Goal: Navigation & Orientation: Find specific page/section

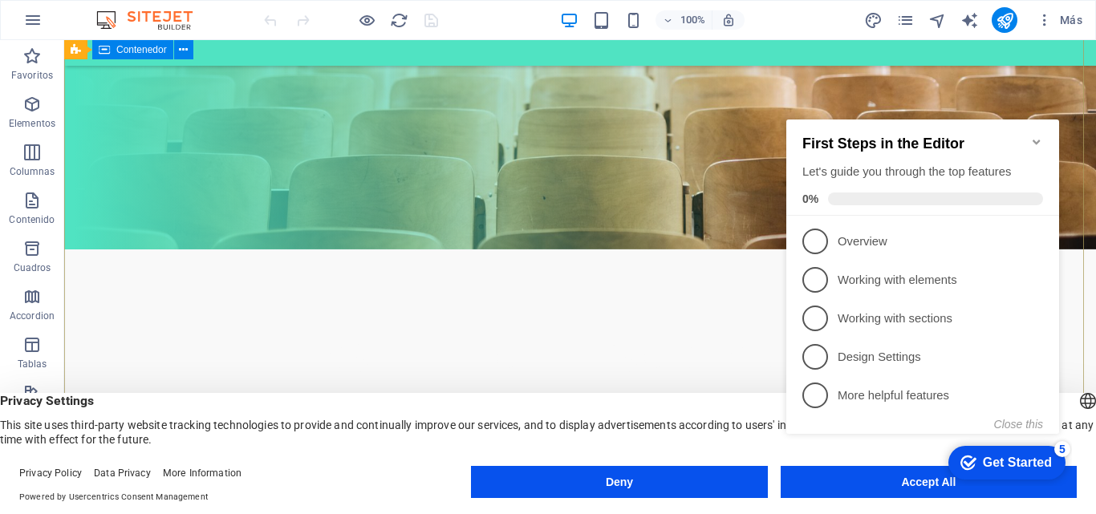
scroll to position [241, 0]
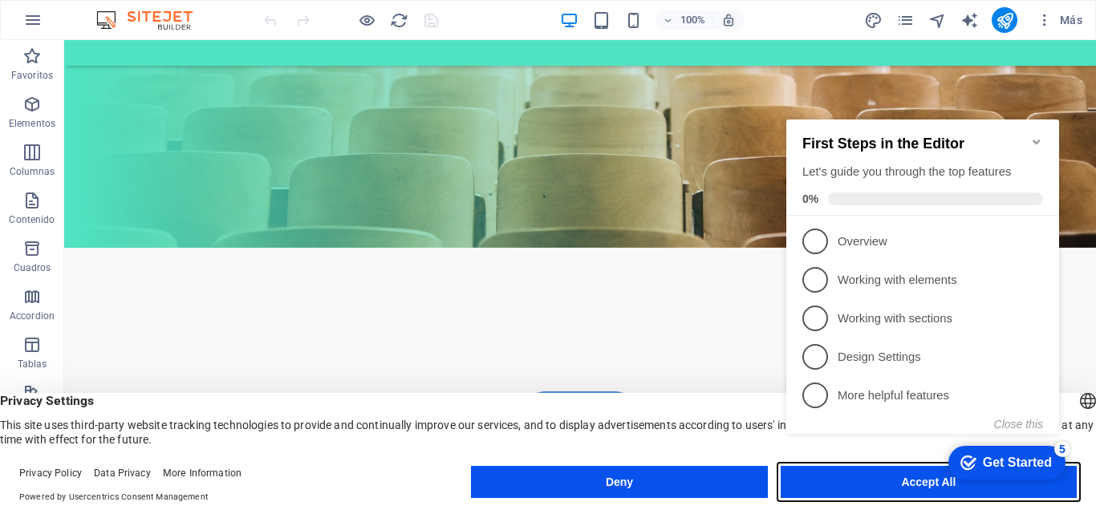
click at [813, 492] on button "Accept All" at bounding box center [928, 482] width 296 height 32
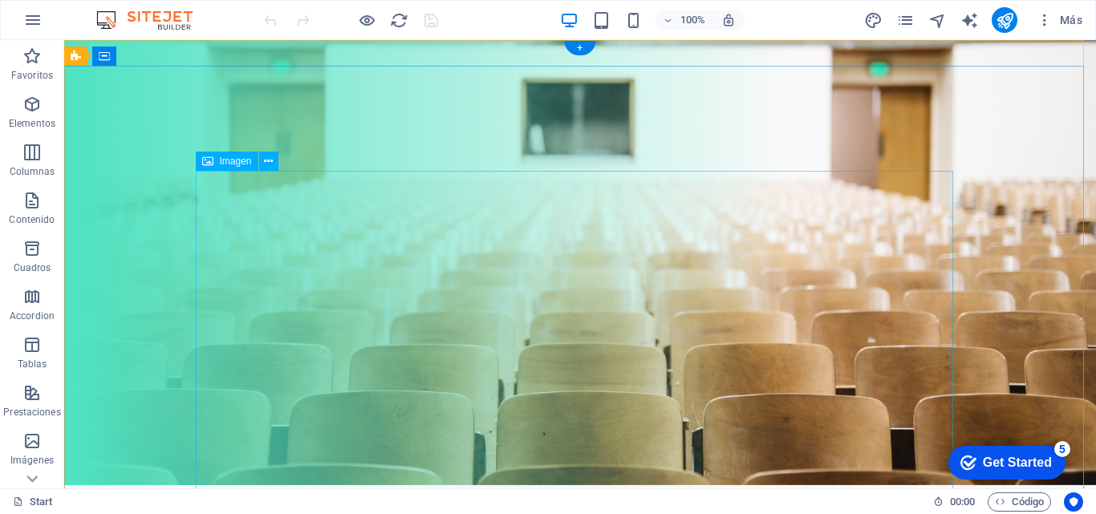
scroll to position [0, 0]
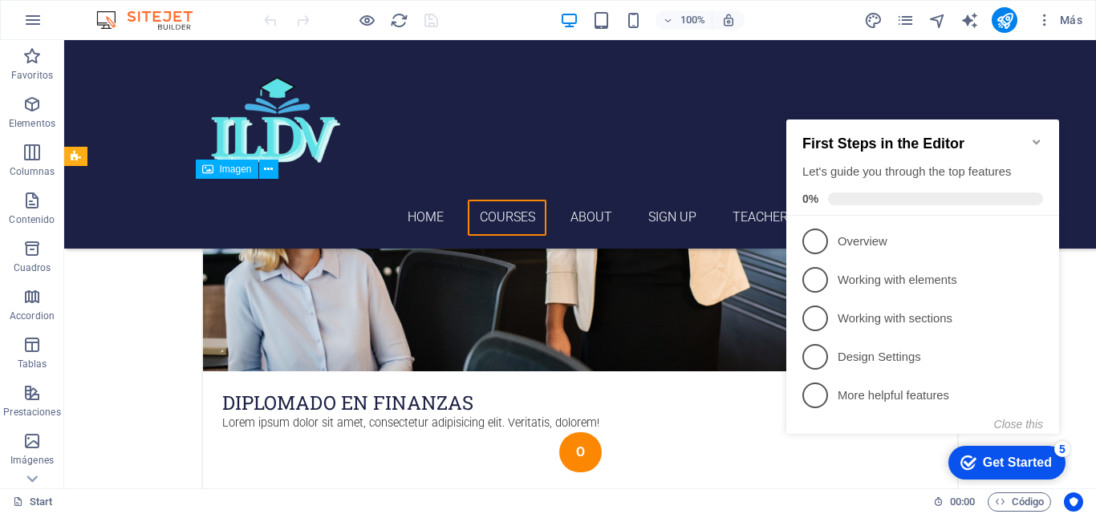
scroll to position [802, 0]
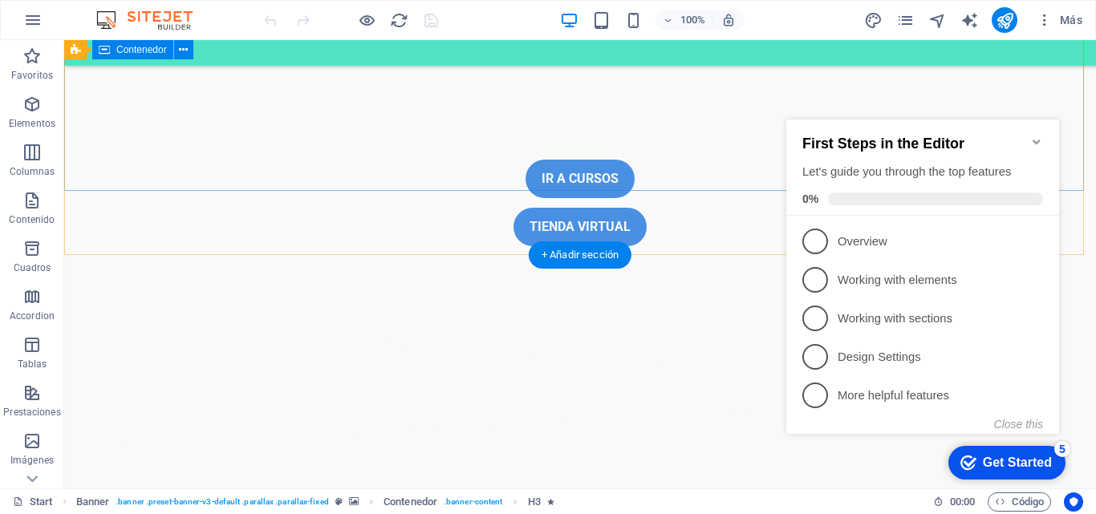
scroll to position [401, 0]
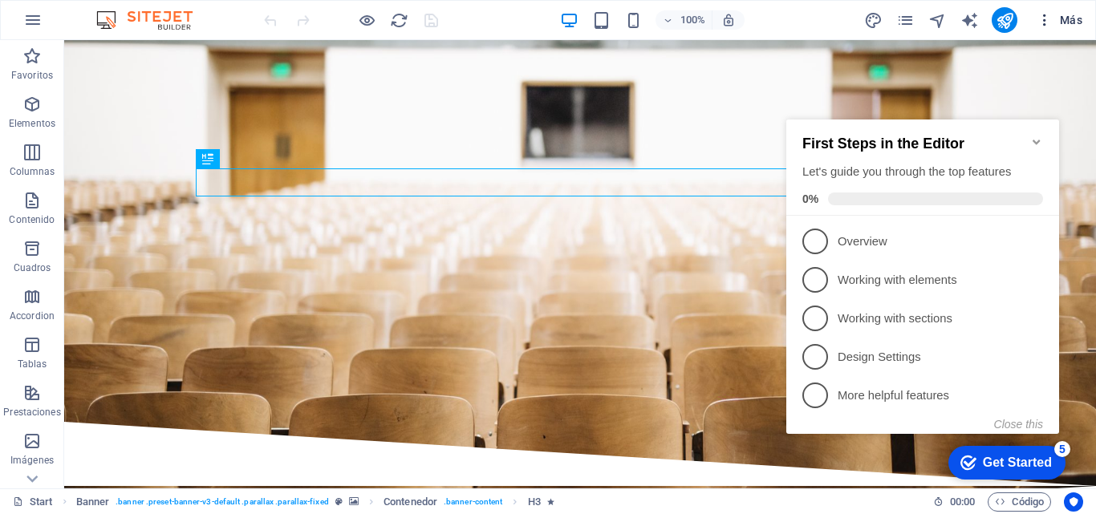
click at [1044, 26] on icon "button" at bounding box center [1044, 20] width 16 height 16
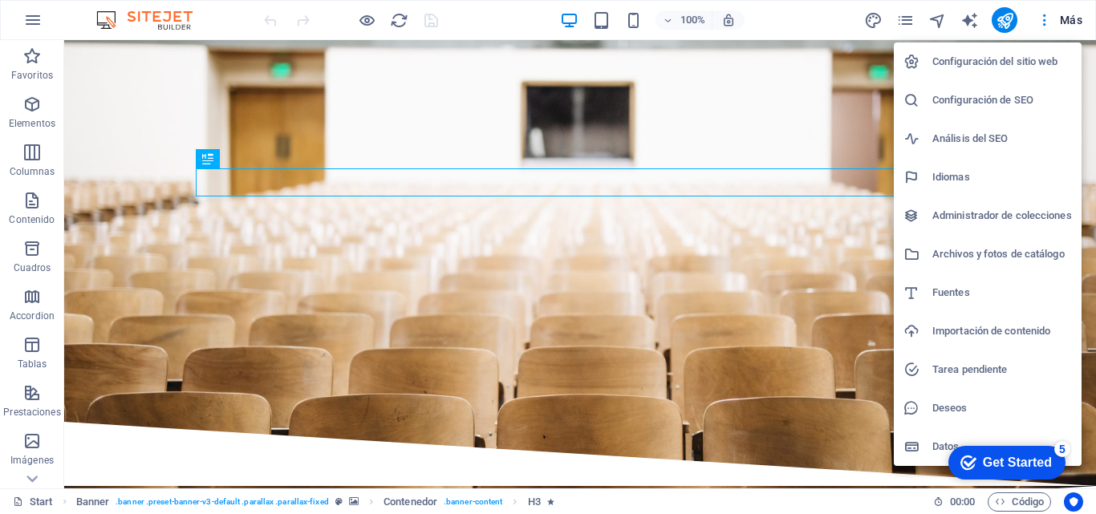
click at [768, 349] on div at bounding box center [548, 257] width 1096 height 514
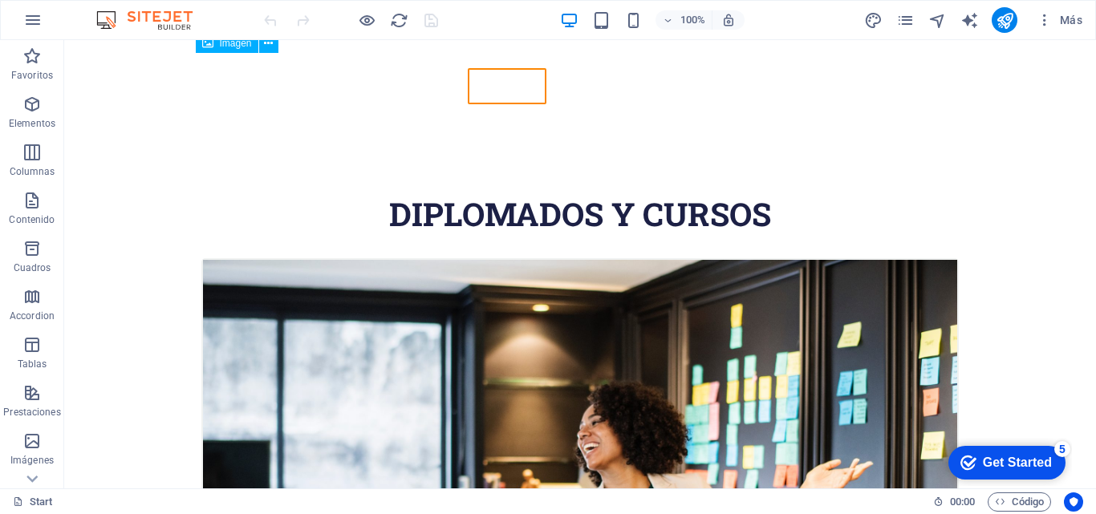
scroll to position [160, 0]
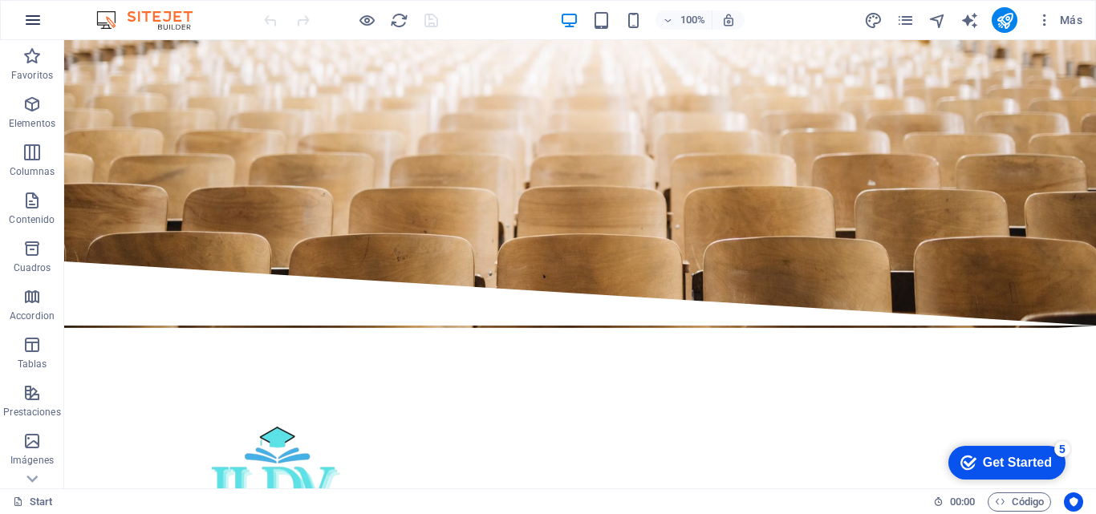
click at [35, 18] on icon "button" at bounding box center [32, 19] width 19 height 19
